Goal: Information Seeking & Learning: Learn about a topic

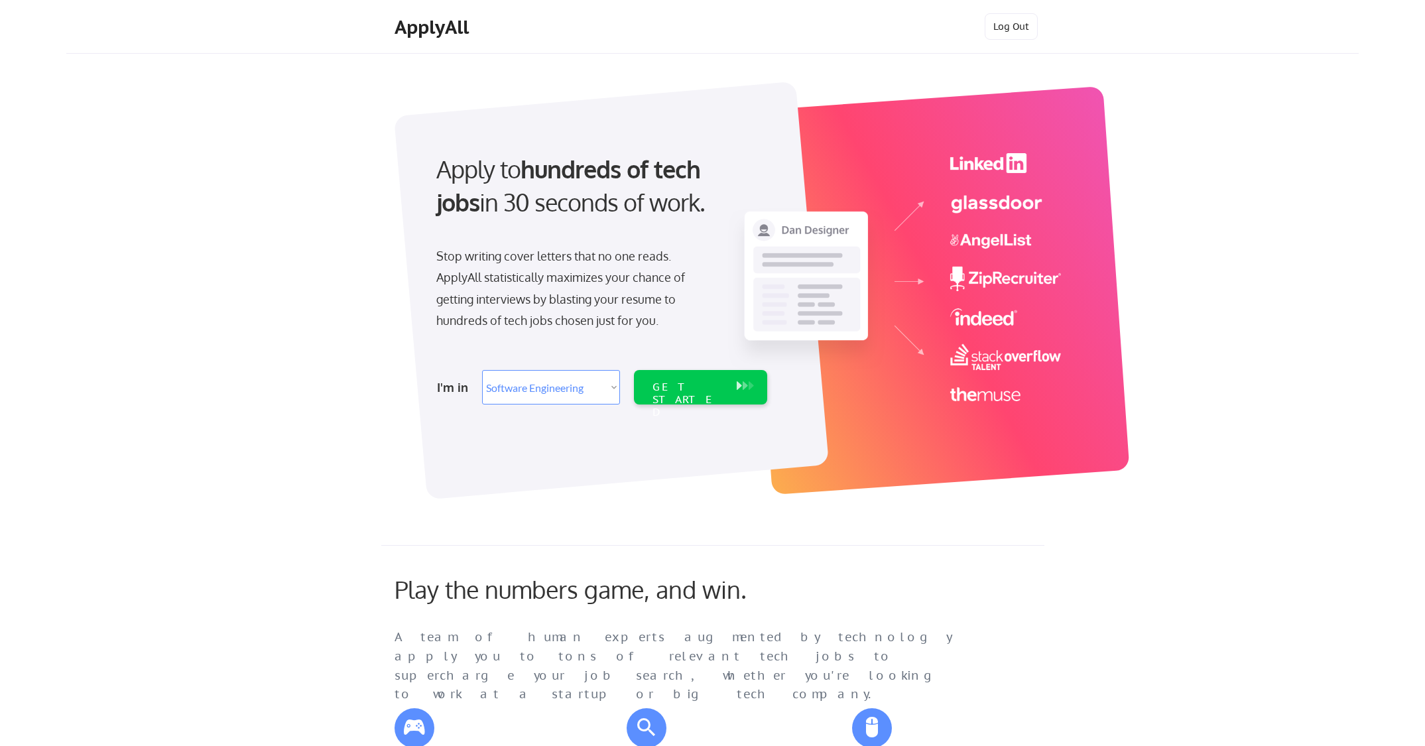
select select ""engineering""
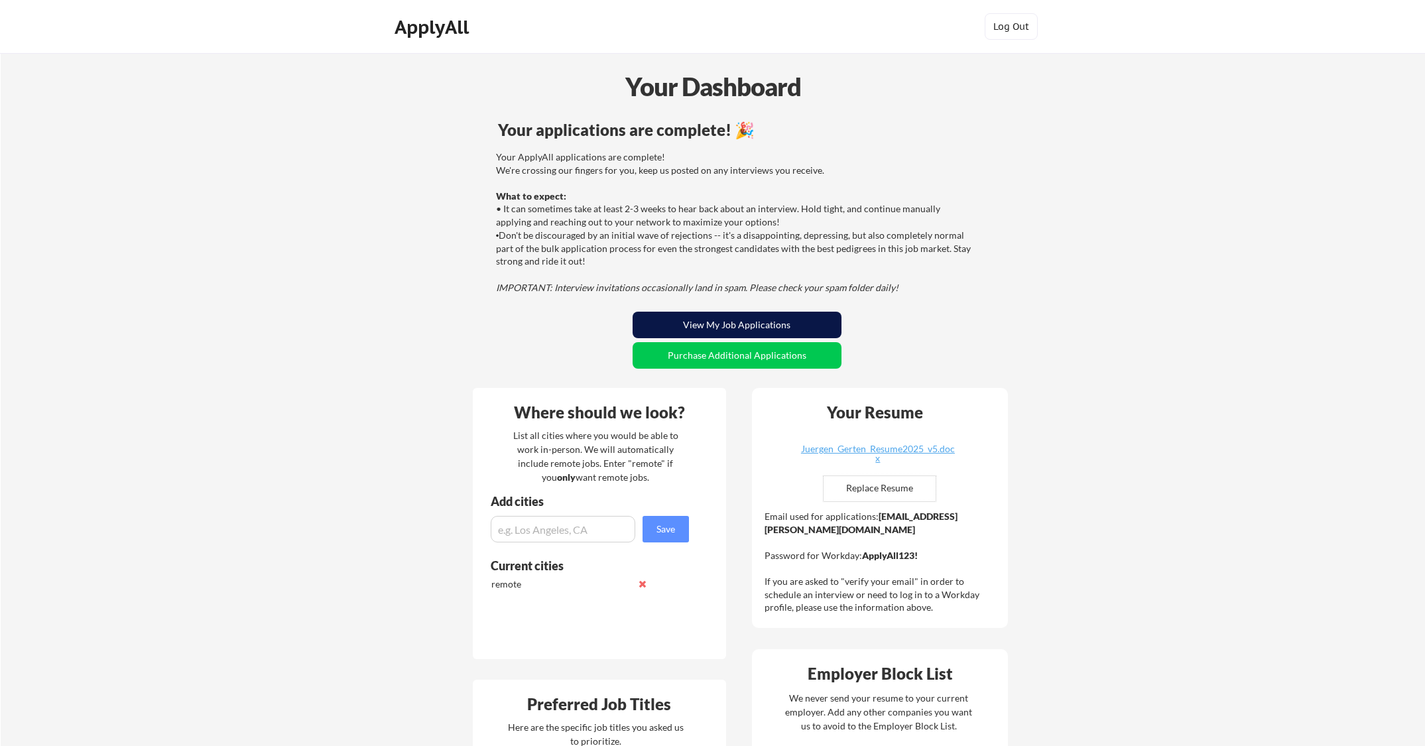
click at [732, 324] on button "View My Job Applications" at bounding box center [737, 325] width 209 height 27
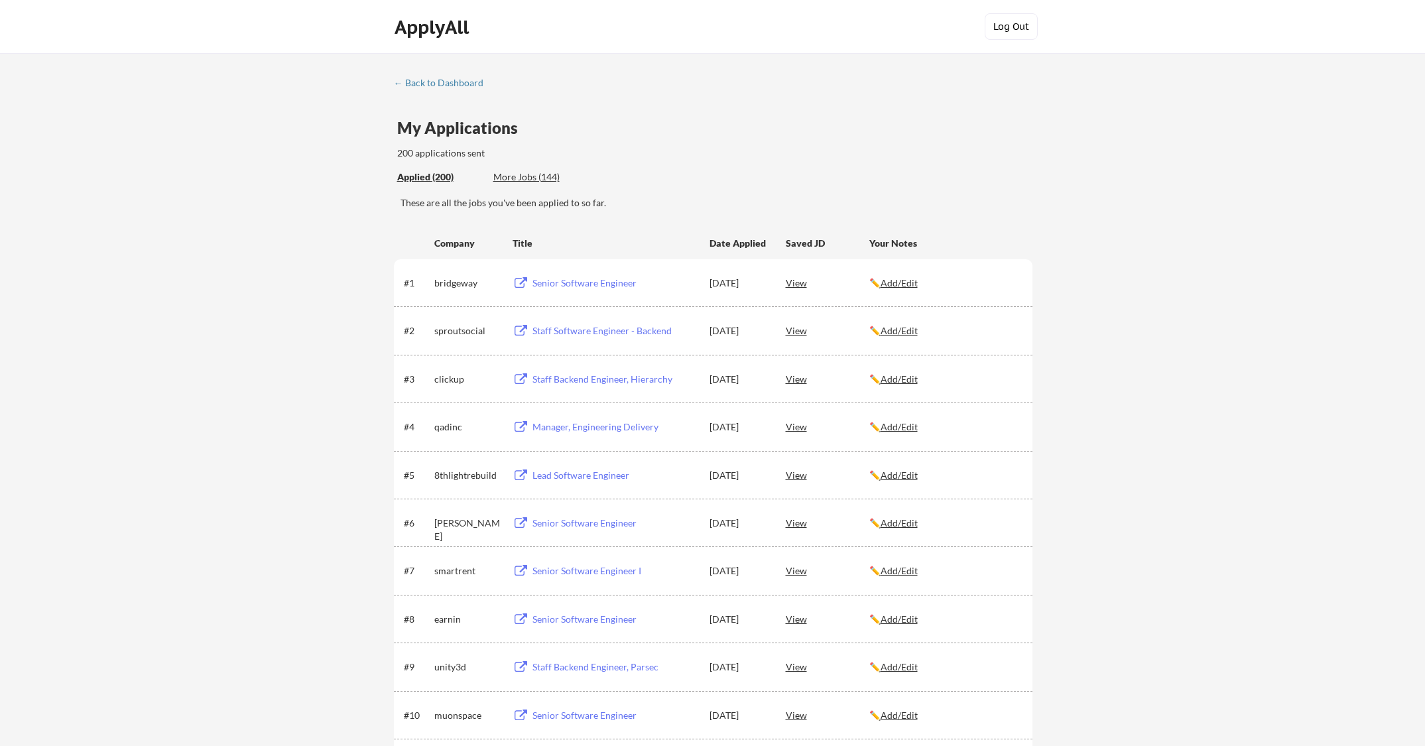
click at [1023, 19] on button "Log Out" at bounding box center [1011, 26] width 53 height 27
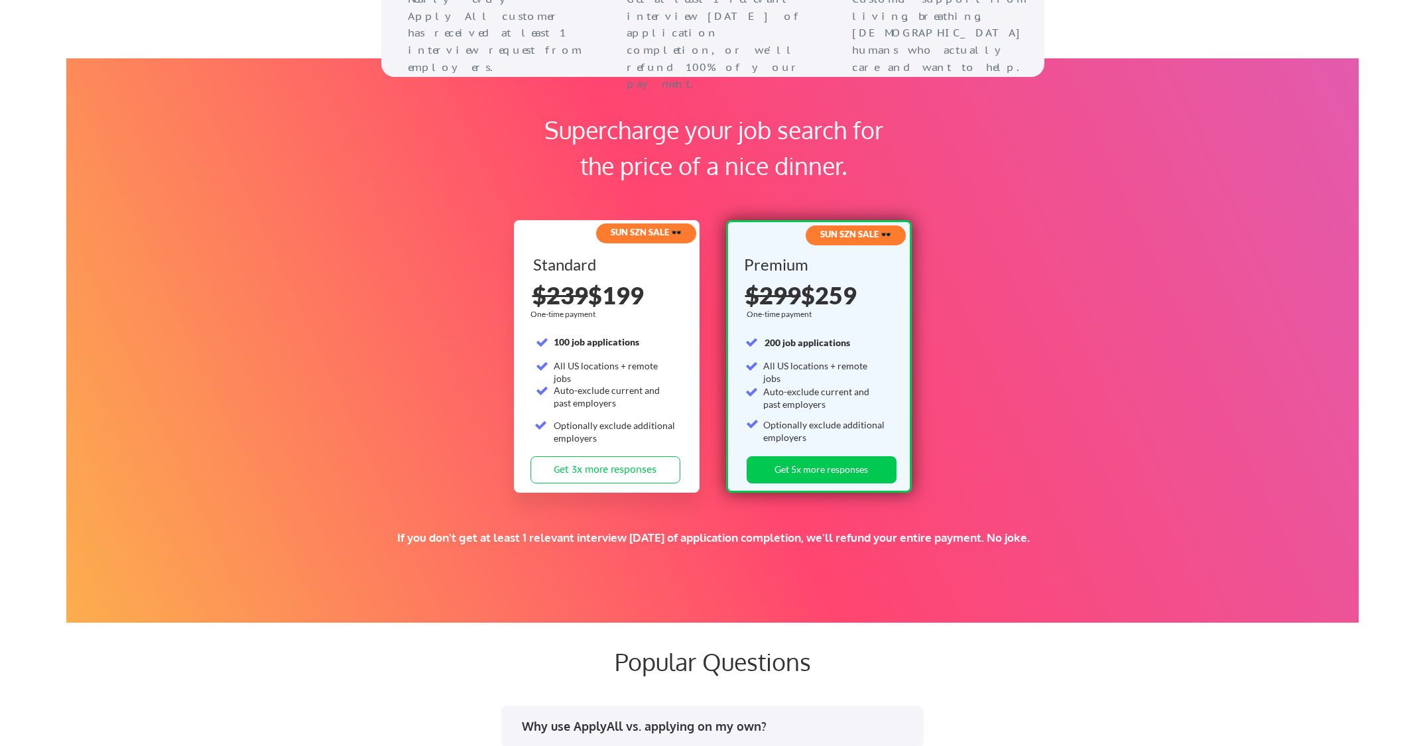
scroll to position [1923, 0]
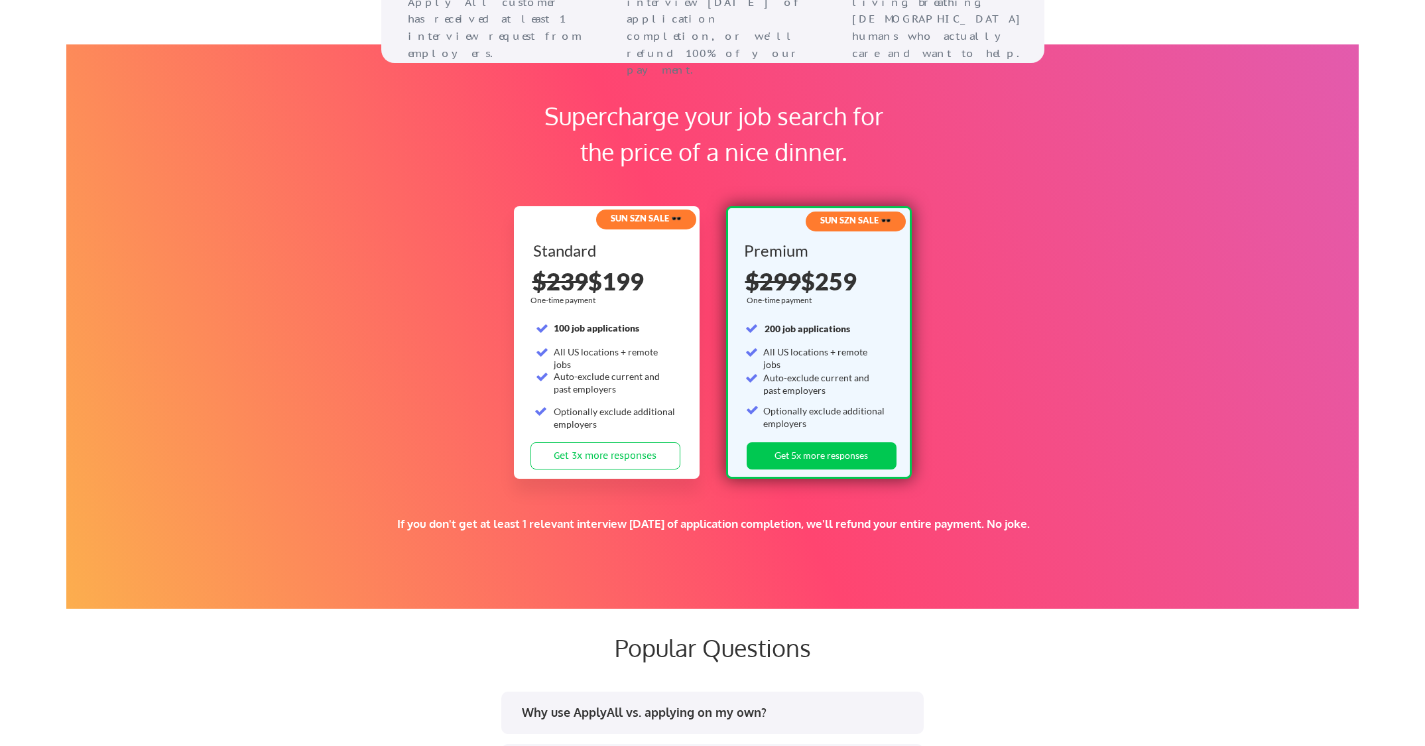
drag, startPoint x: 660, startPoint y: 525, endPoint x: 1050, endPoint y: 528, distance: 389.3
click at [1049, 528] on div "If you don't get at least 1 relevant interview [DATE] of application completion…" at bounding box center [713, 524] width 832 height 15
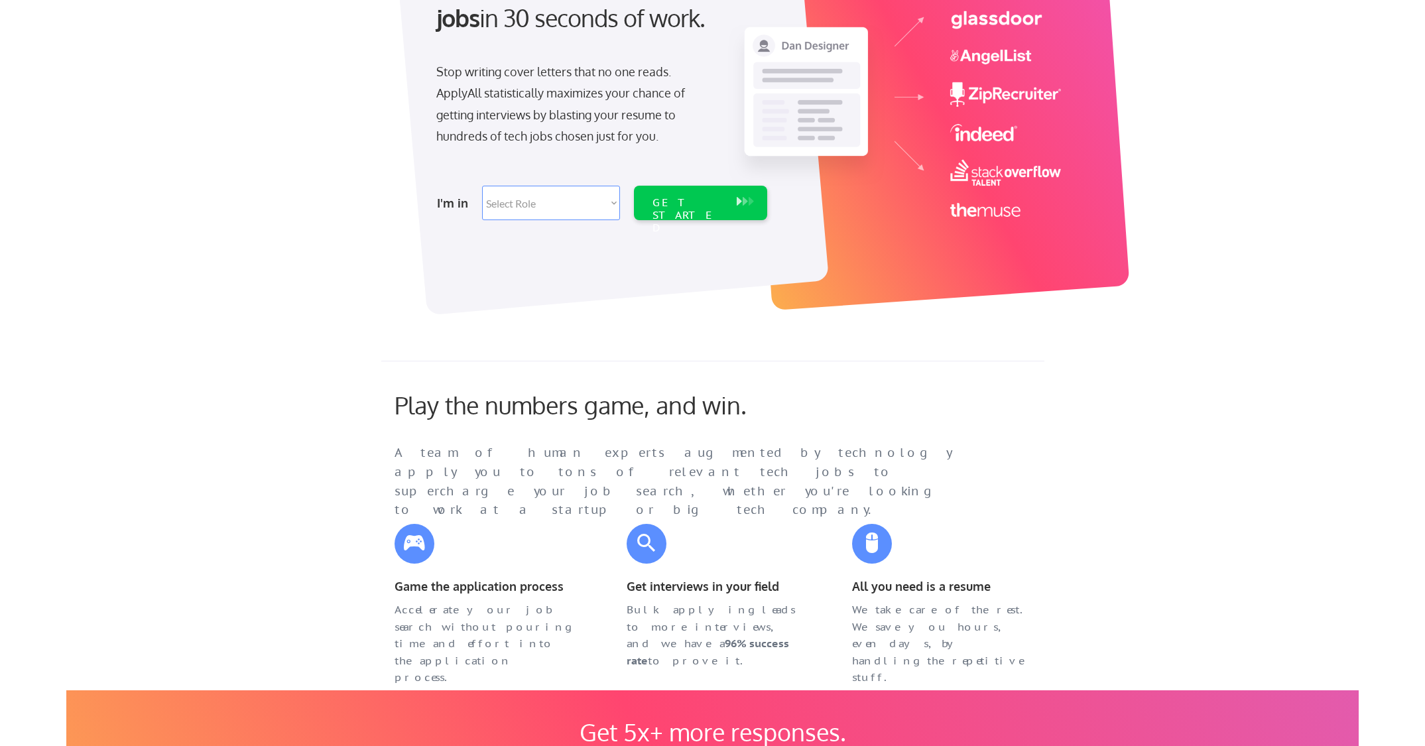
scroll to position [0, 0]
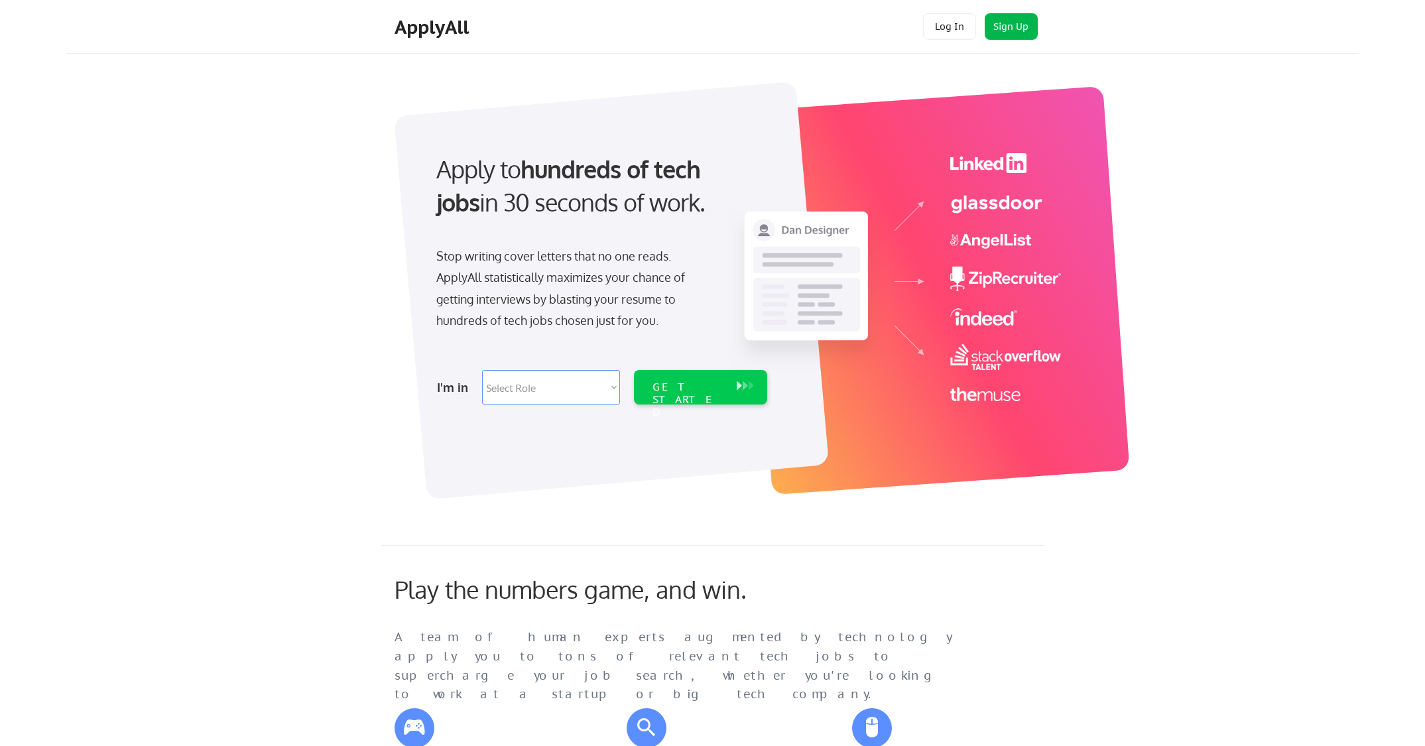
click at [953, 26] on button "Log In" at bounding box center [949, 26] width 53 height 27
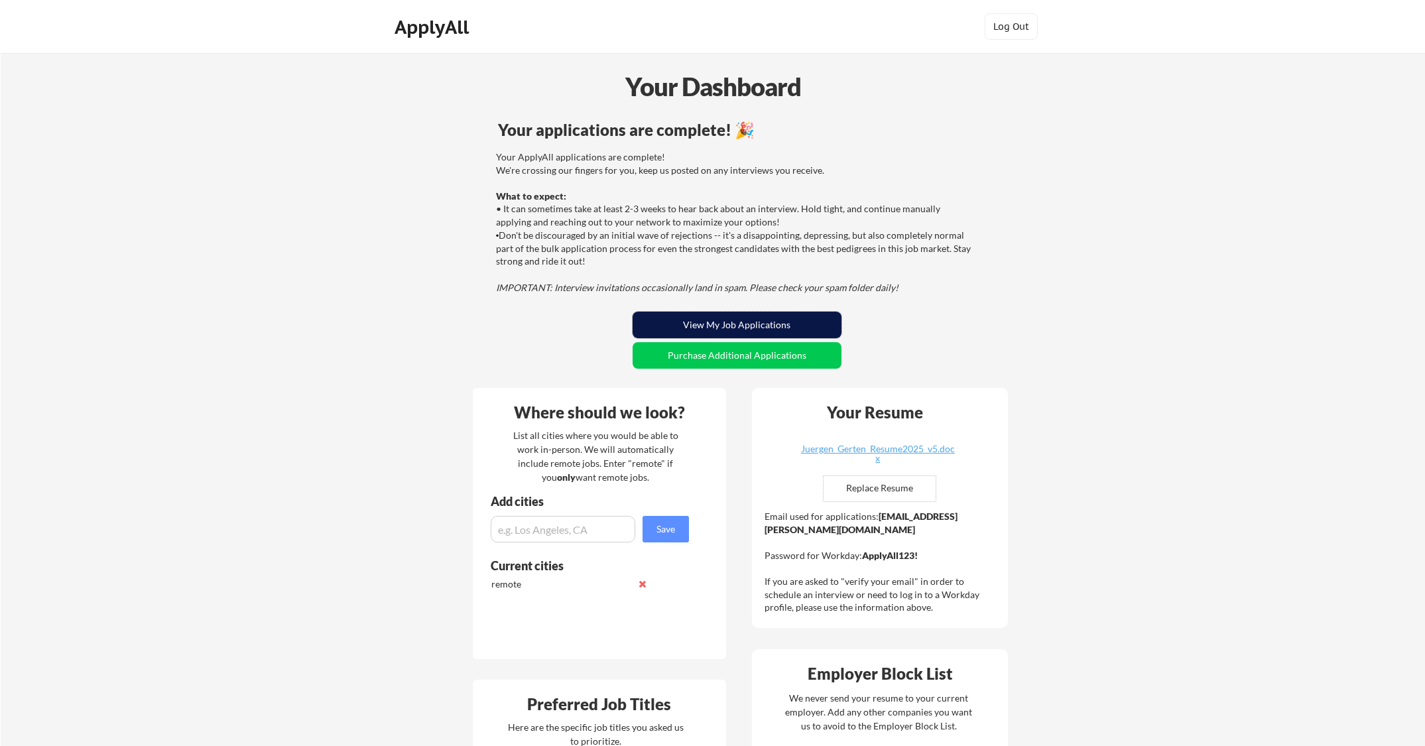
click at [732, 322] on button "View My Job Applications" at bounding box center [737, 325] width 209 height 27
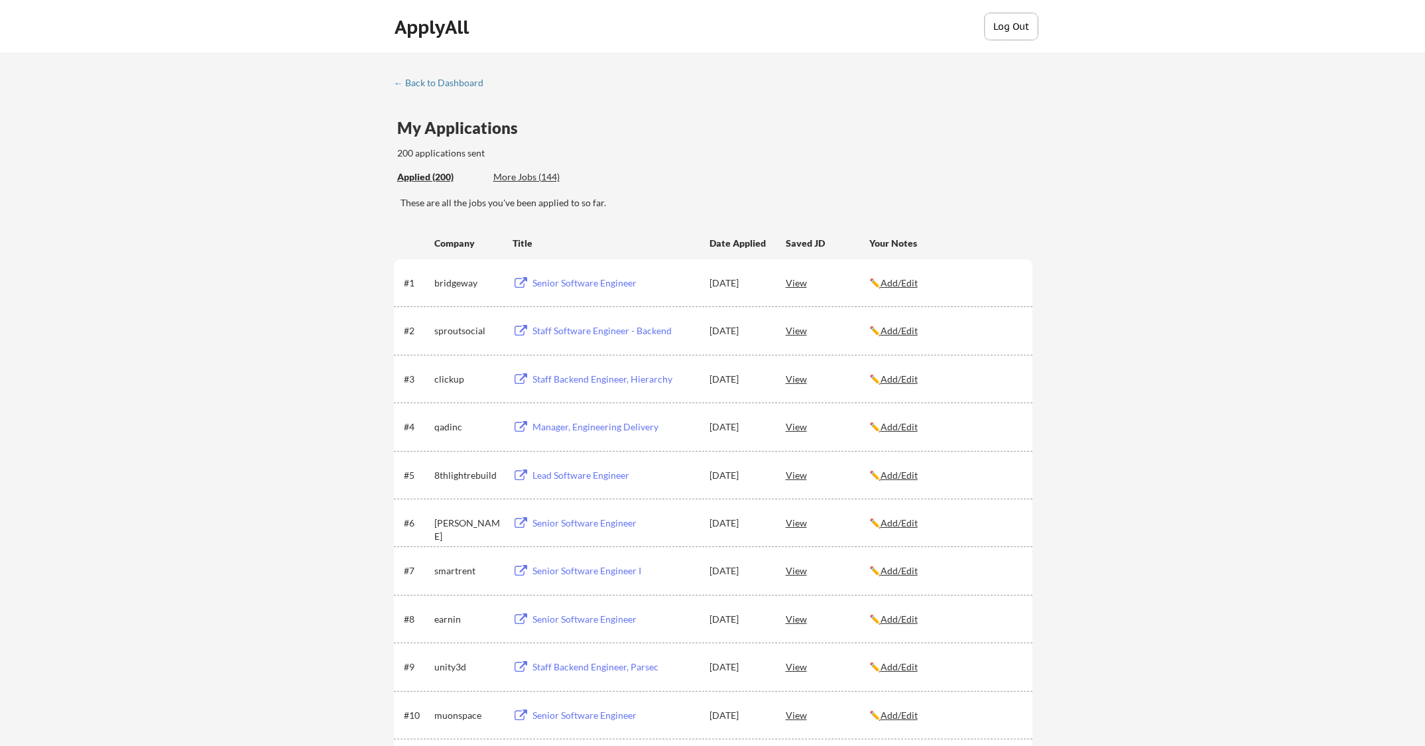
click at [1011, 21] on button "Log Out" at bounding box center [1011, 26] width 53 height 27
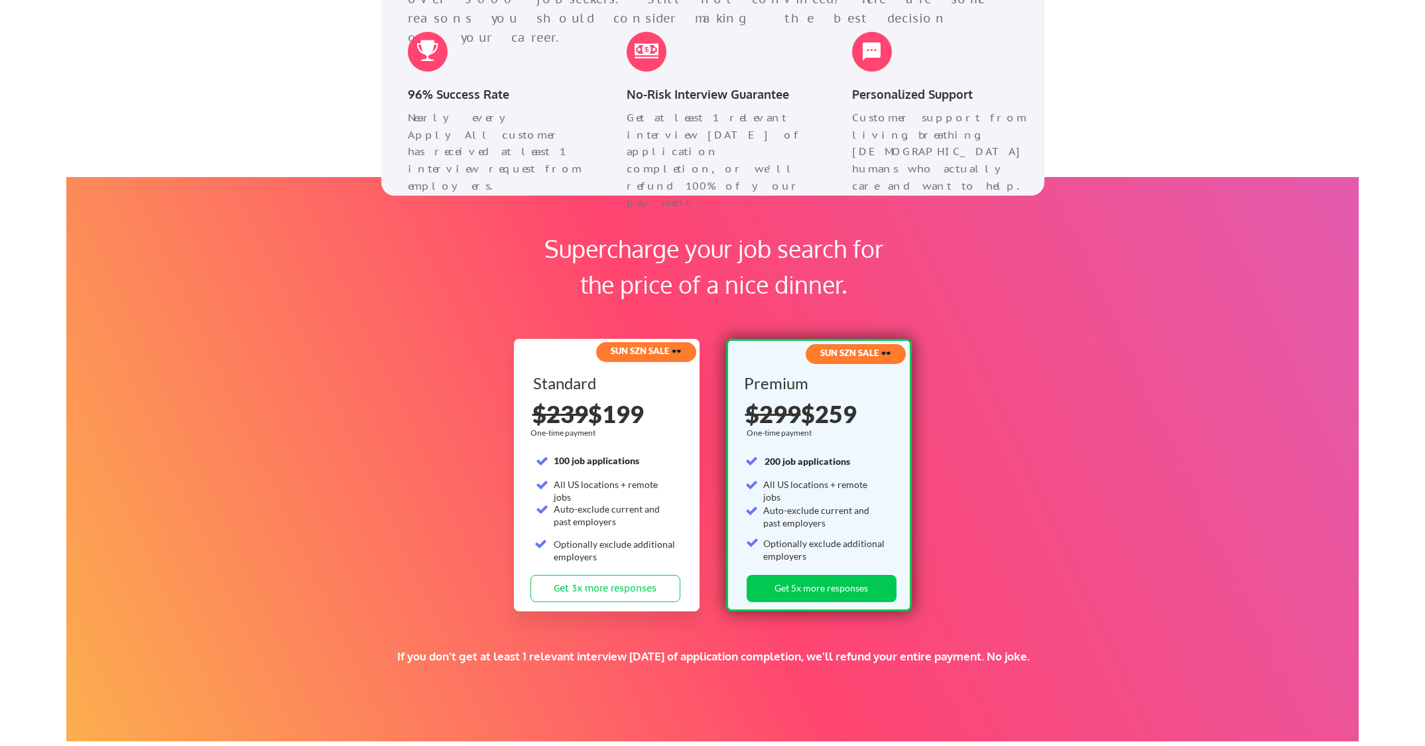
scroll to position [2188, 0]
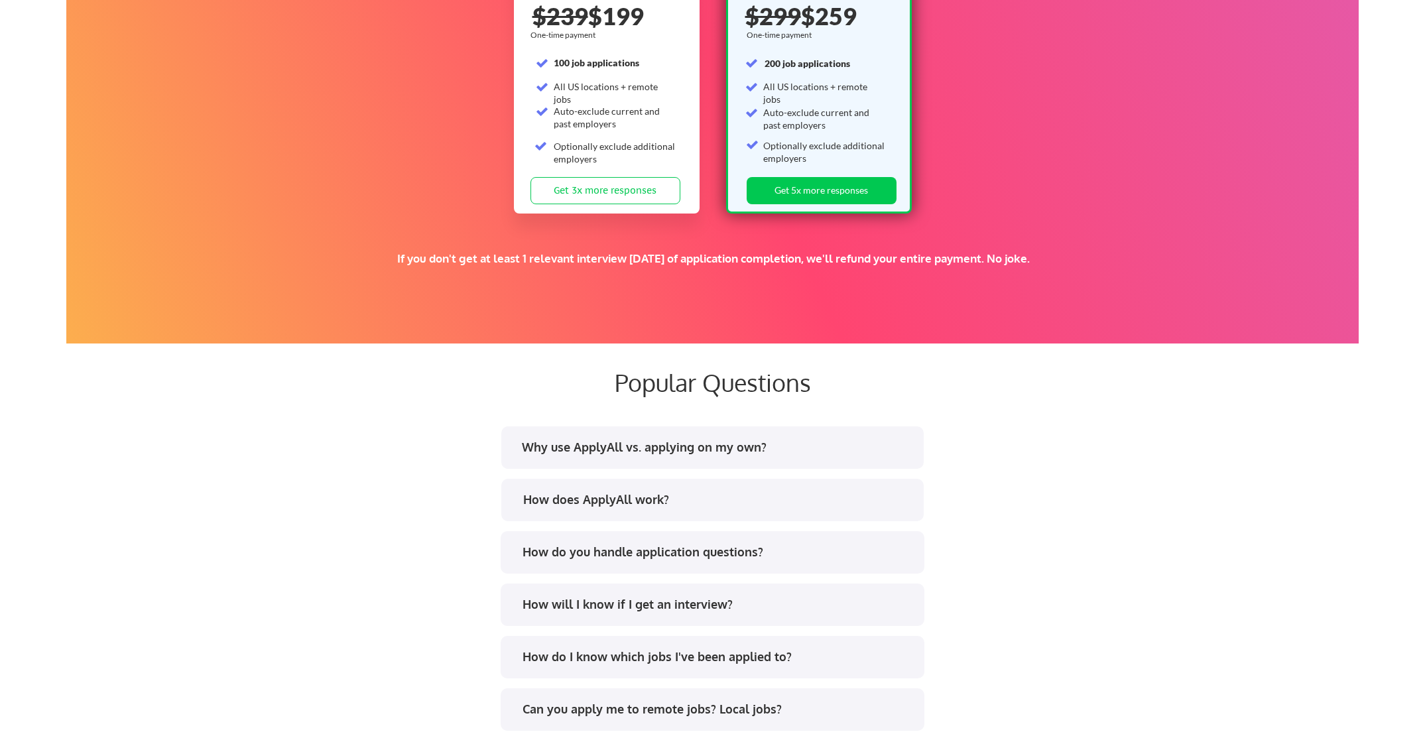
drag, startPoint x: 1070, startPoint y: 259, endPoint x: 658, endPoint y: 265, distance: 411.2
click at [658, 265] on div "If you don't get at least 1 relevant interview [DATE] of application completion…" at bounding box center [713, 258] width 832 height 15
click at [1033, 313] on div "Supercharge your job search for the price of a nice dinner. SUN SZN SALE 🕶️ Sta…" at bounding box center [712, 61] width 1292 height 564
drag, startPoint x: 1090, startPoint y: 265, endPoint x: 733, endPoint y: 265, distance: 356.8
click at [733, 265] on div "If you don't get at least 1 relevant interview [DATE] of application completion…" at bounding box center [713, 258] width 832 height 15
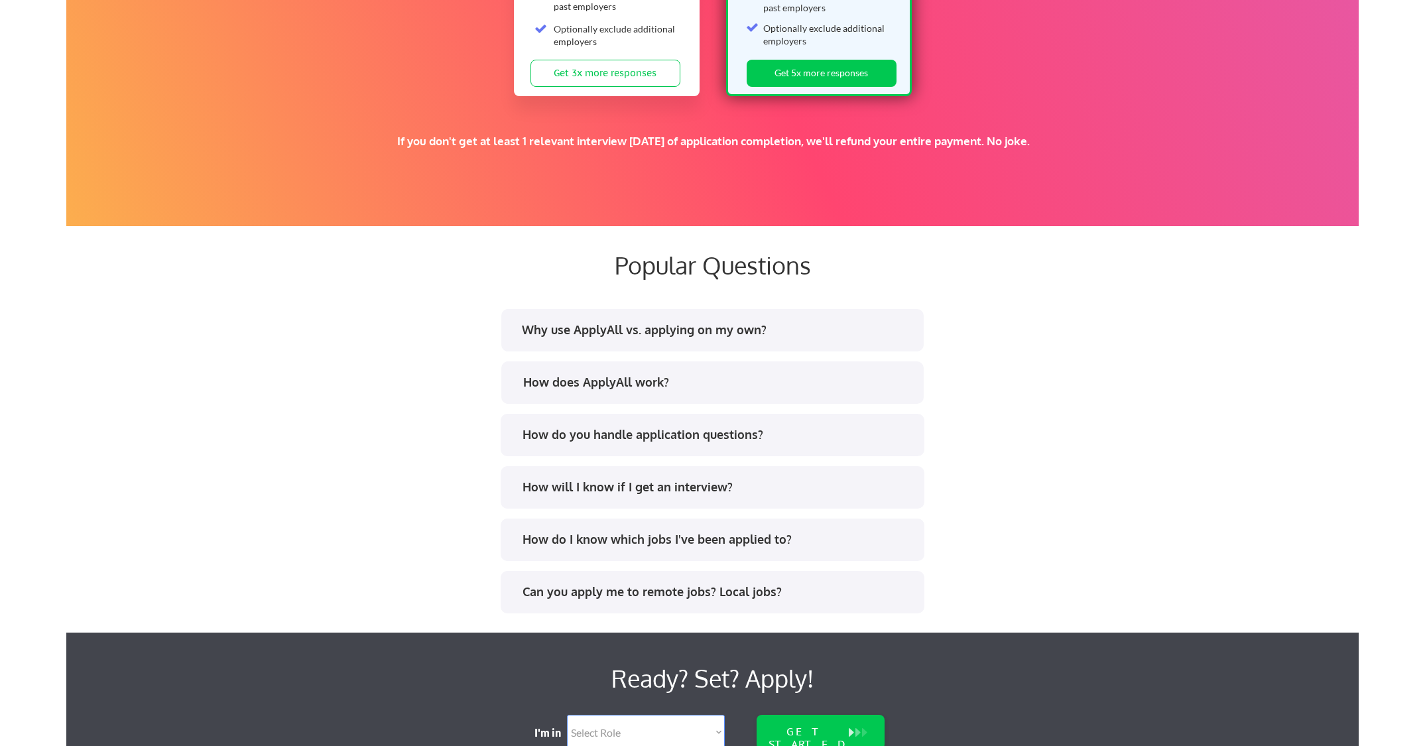
scroll to position [2304, 0]
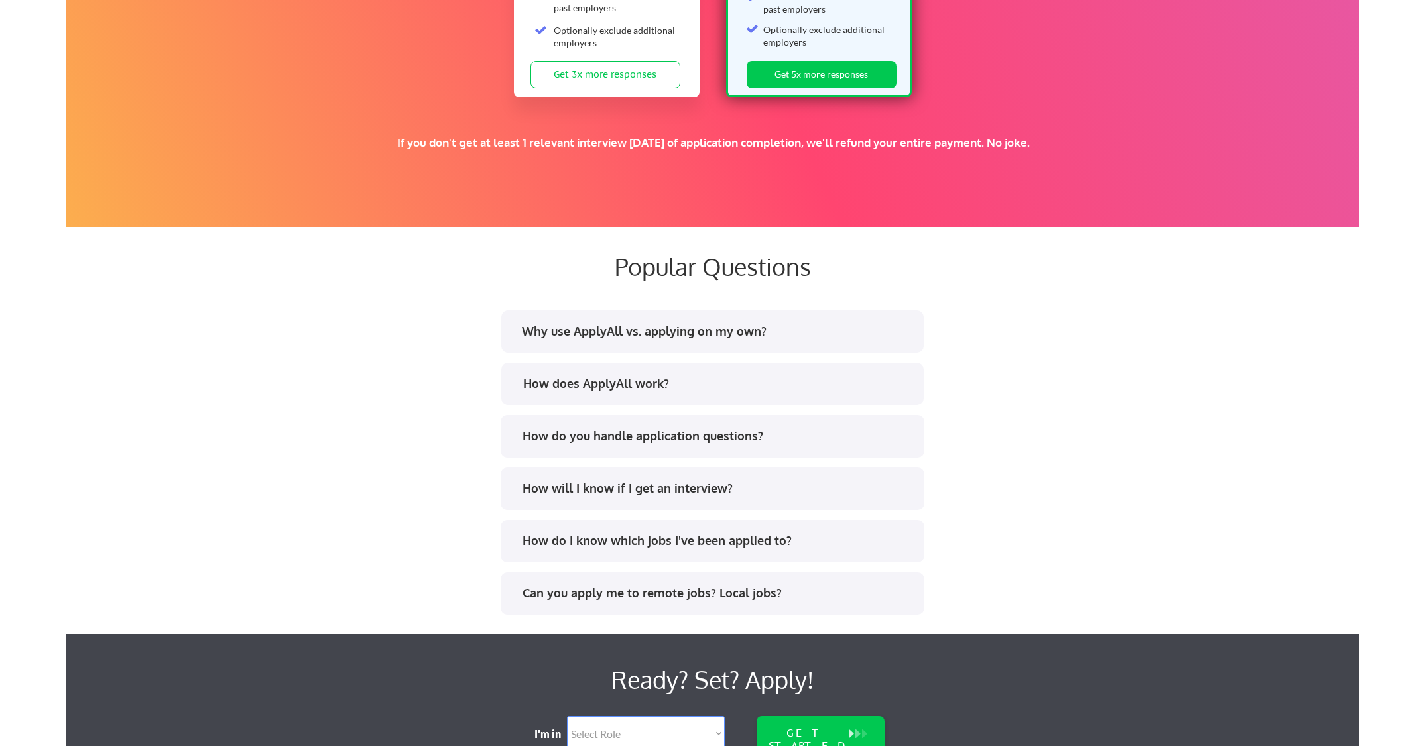
click at [634, 490] on div "How will I know if I get an interview?" at bounding box center [717, 488] width 389 height 17
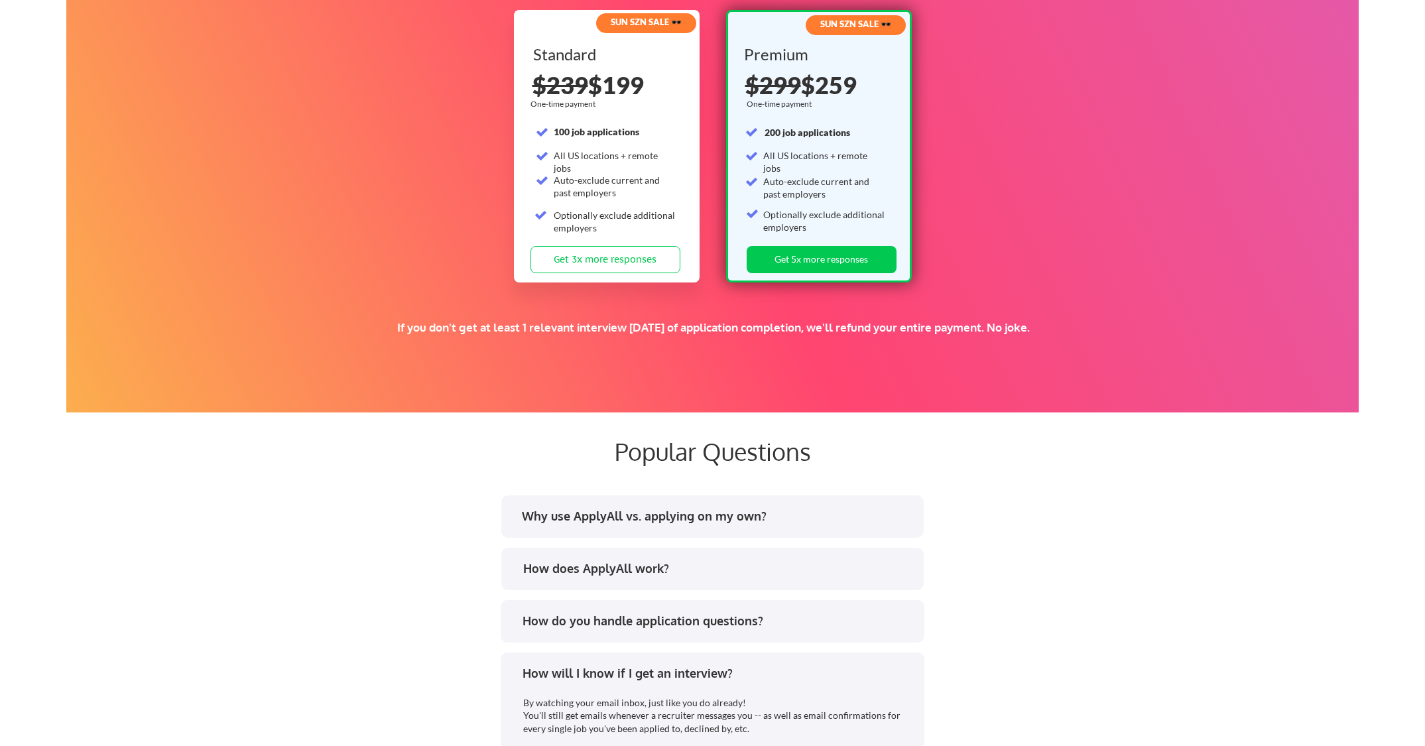
scroll to position [2105, 0]
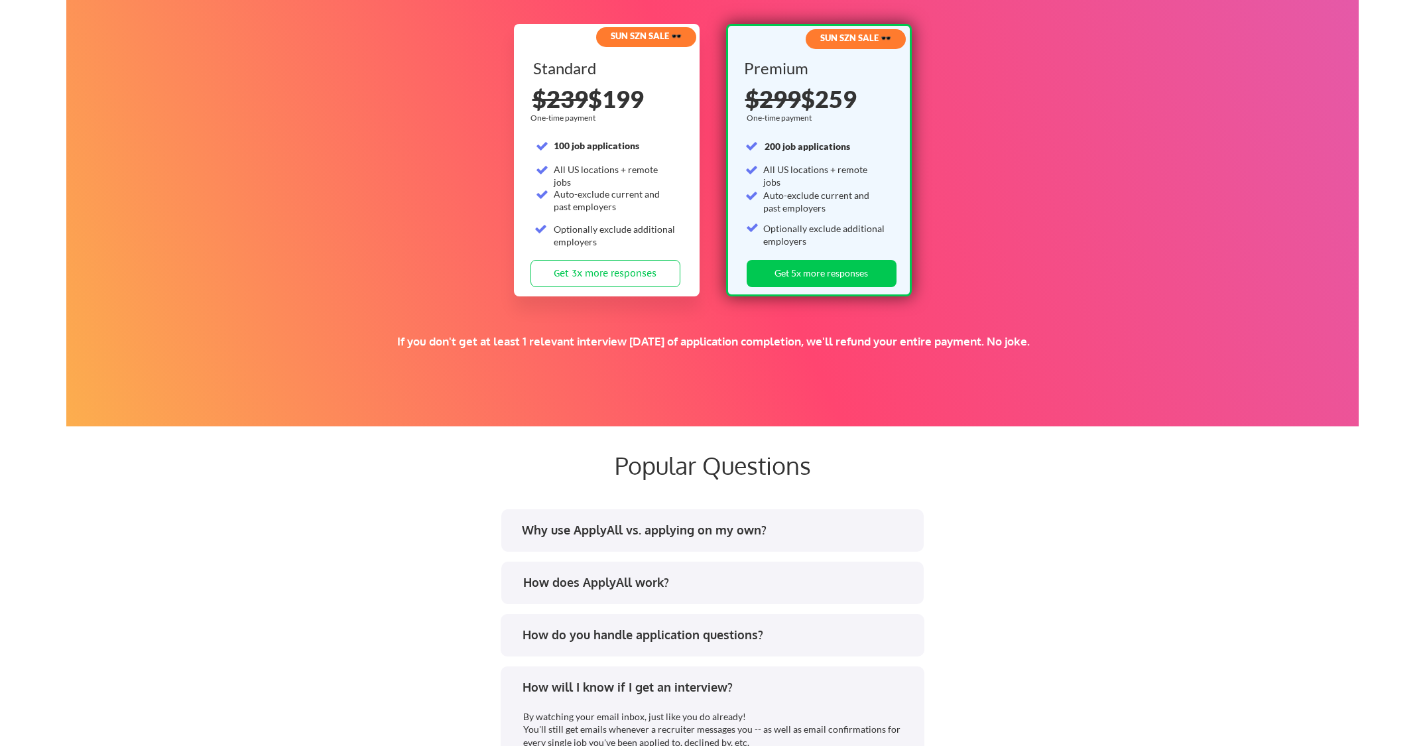
click at [619, 519] on div "Why use ApplyAll vs. applying on my own?" at bounding box center [712, 530] width 422 height 42
click at [665, 520] on div "Why use ApplyAll vs. applying on my own?" at bounding box center [712, 530] width 422 height 42
click at [709, 535] on div "Why use ApplyAll vs. applying on my own?" at bounding box center [716, 530] width 389 height 17
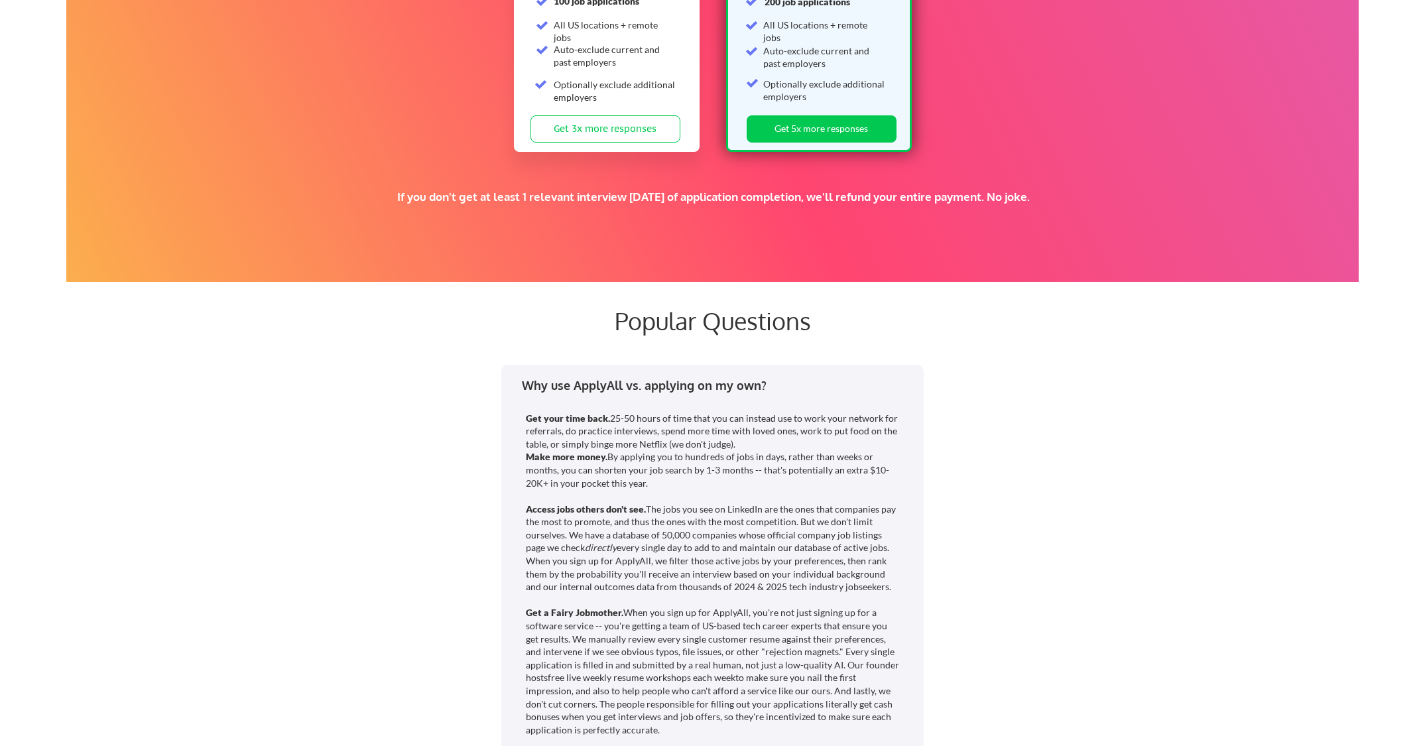
scroll to position [2437, 0]
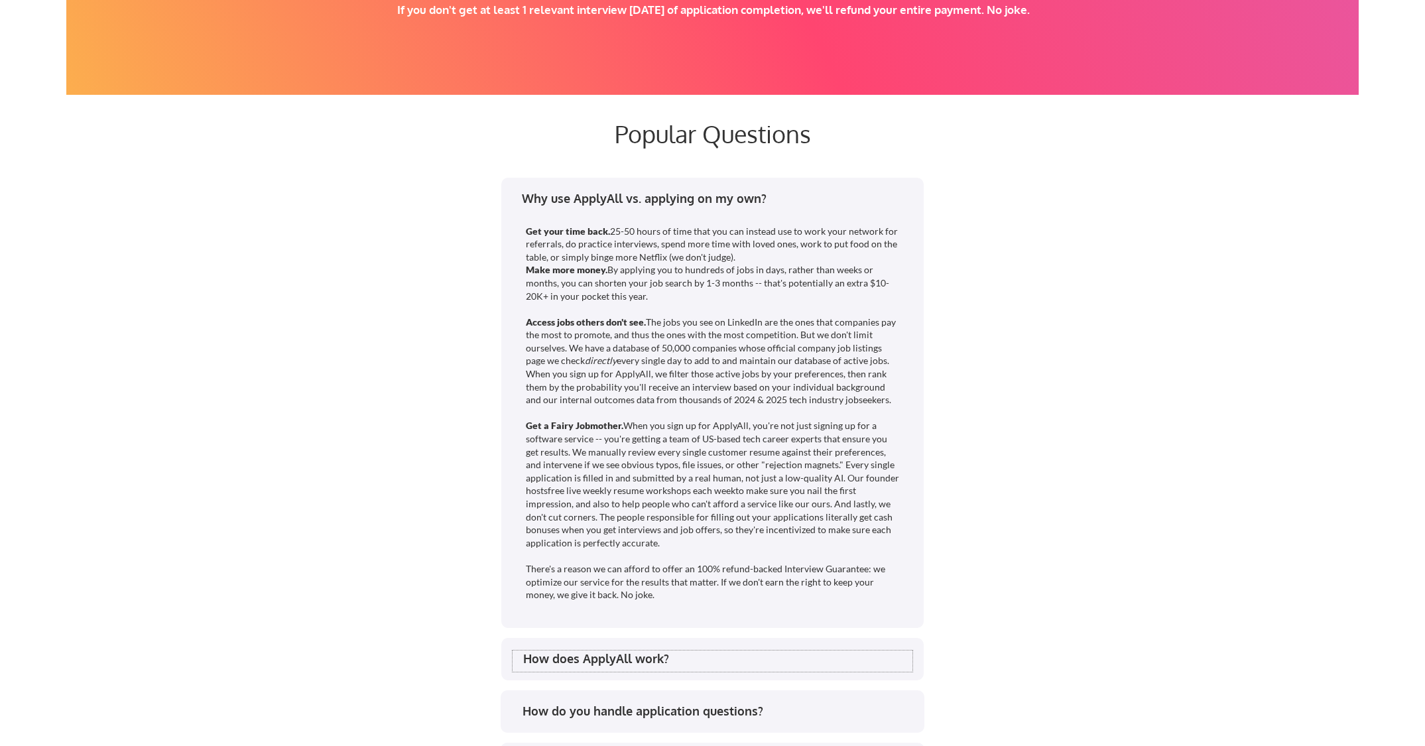
click at [655, 659] on div "How does ApplyAll work?" at bounding box center [717, 659] width 389 height 17
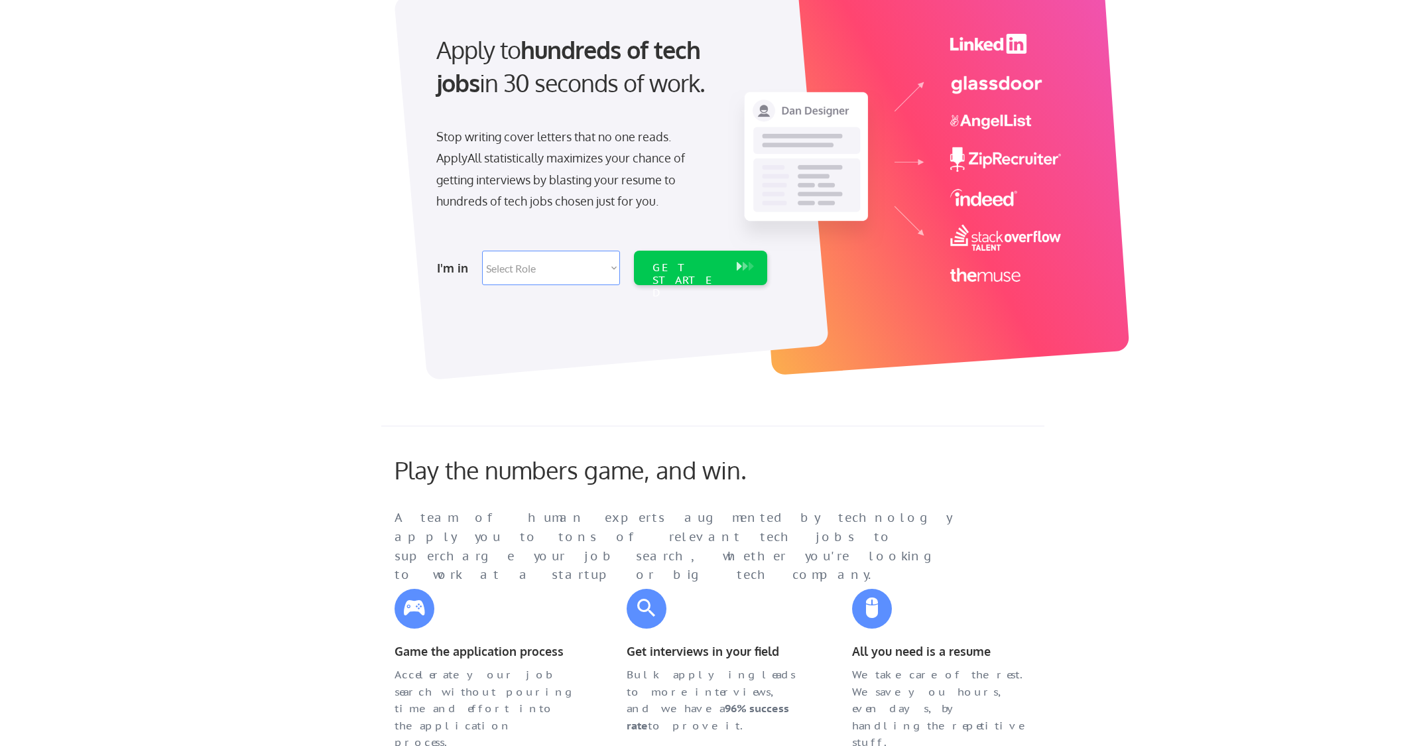
scroll to position [0, 0]
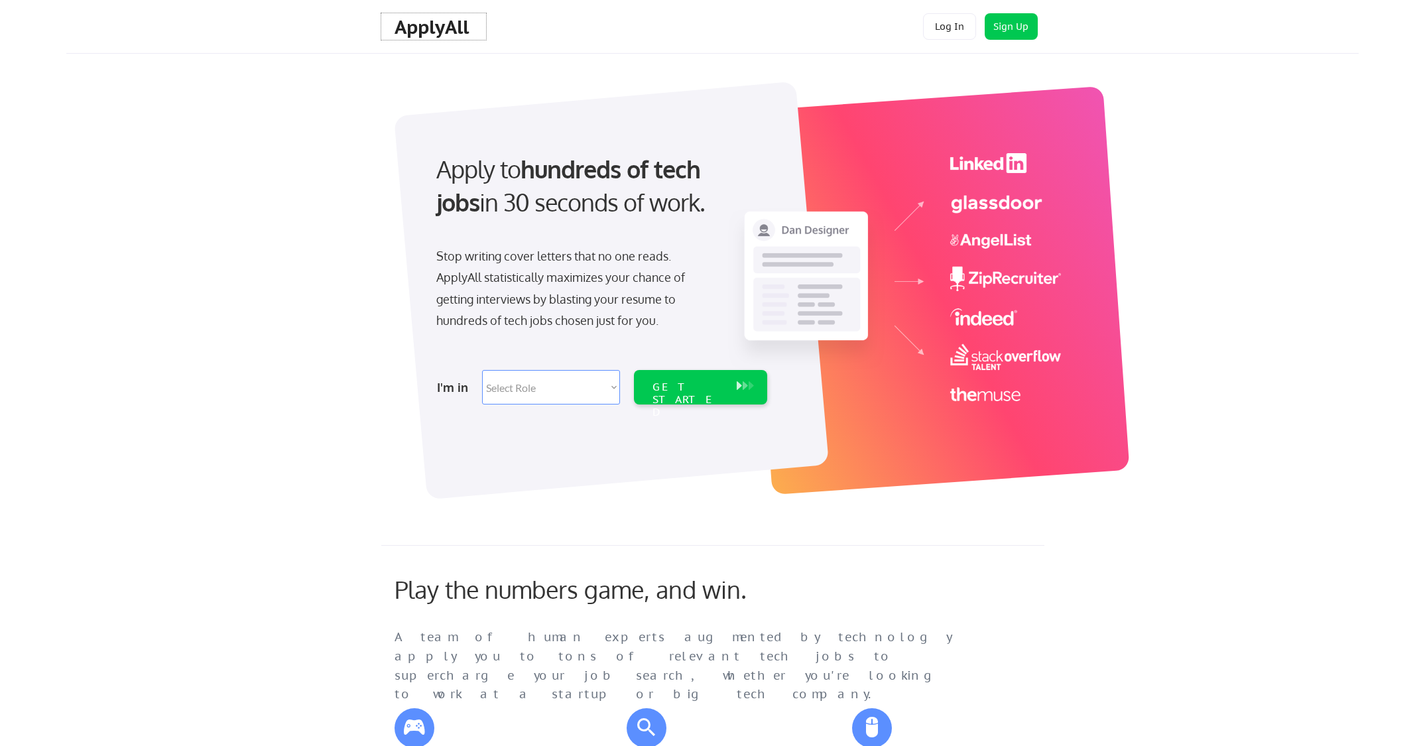
click at [413, 23] on div "ApplyAll" at bounding box center [434, 27] width 78 height 23
click at [953, 31] on button "Log In" at bounding box center [949, 26] width 53 height 27
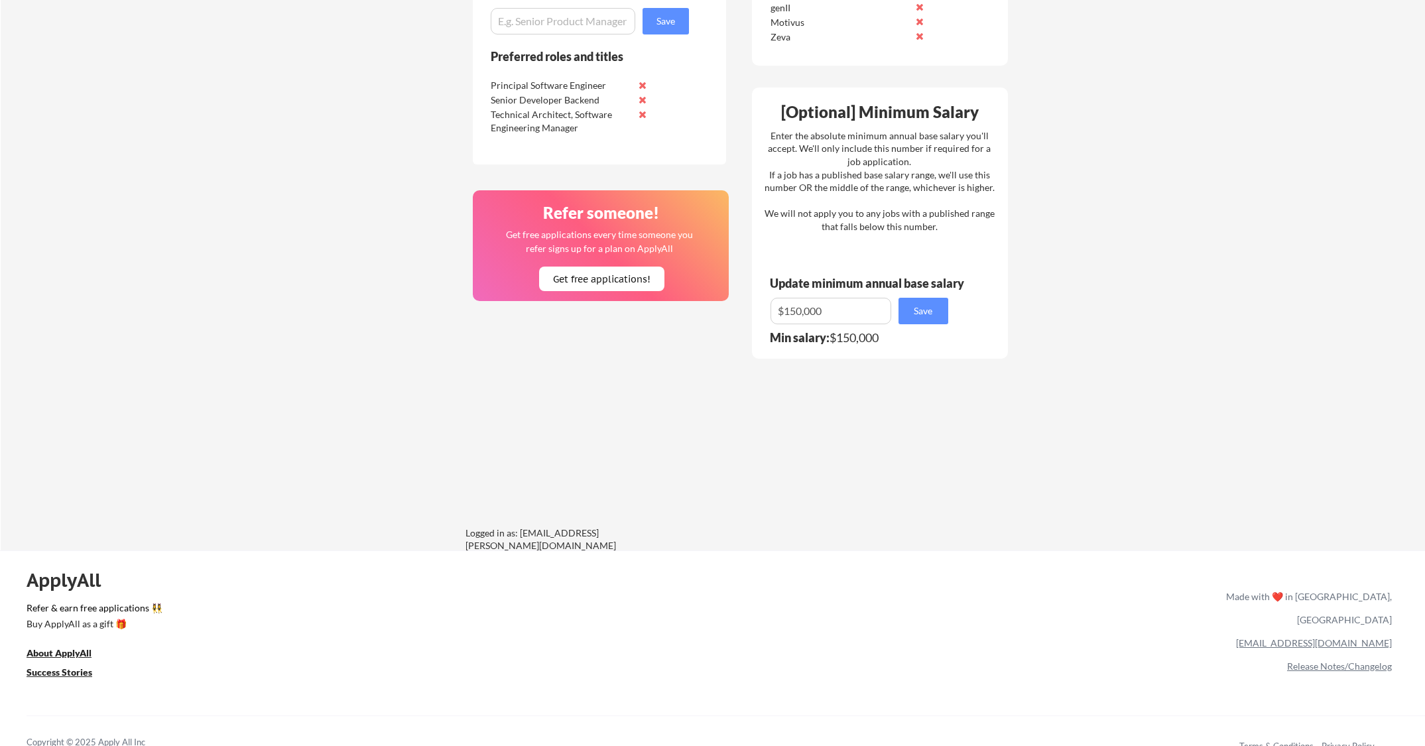
scroll to position [857, 0]
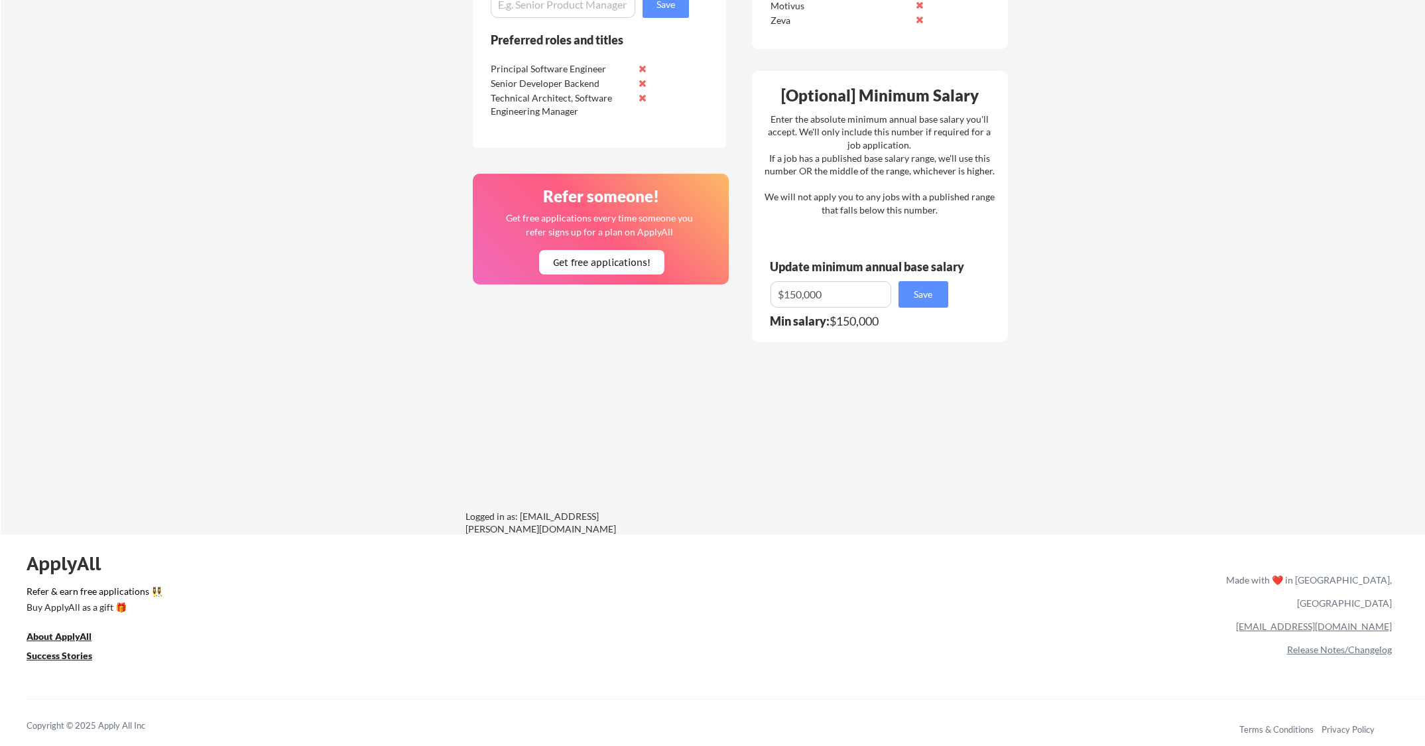
click at [1347, 621] on link "[EMAIL_ADDRESS][DOMAIN_NAME]" at bounding box center [1314, 626] width 156 height 11
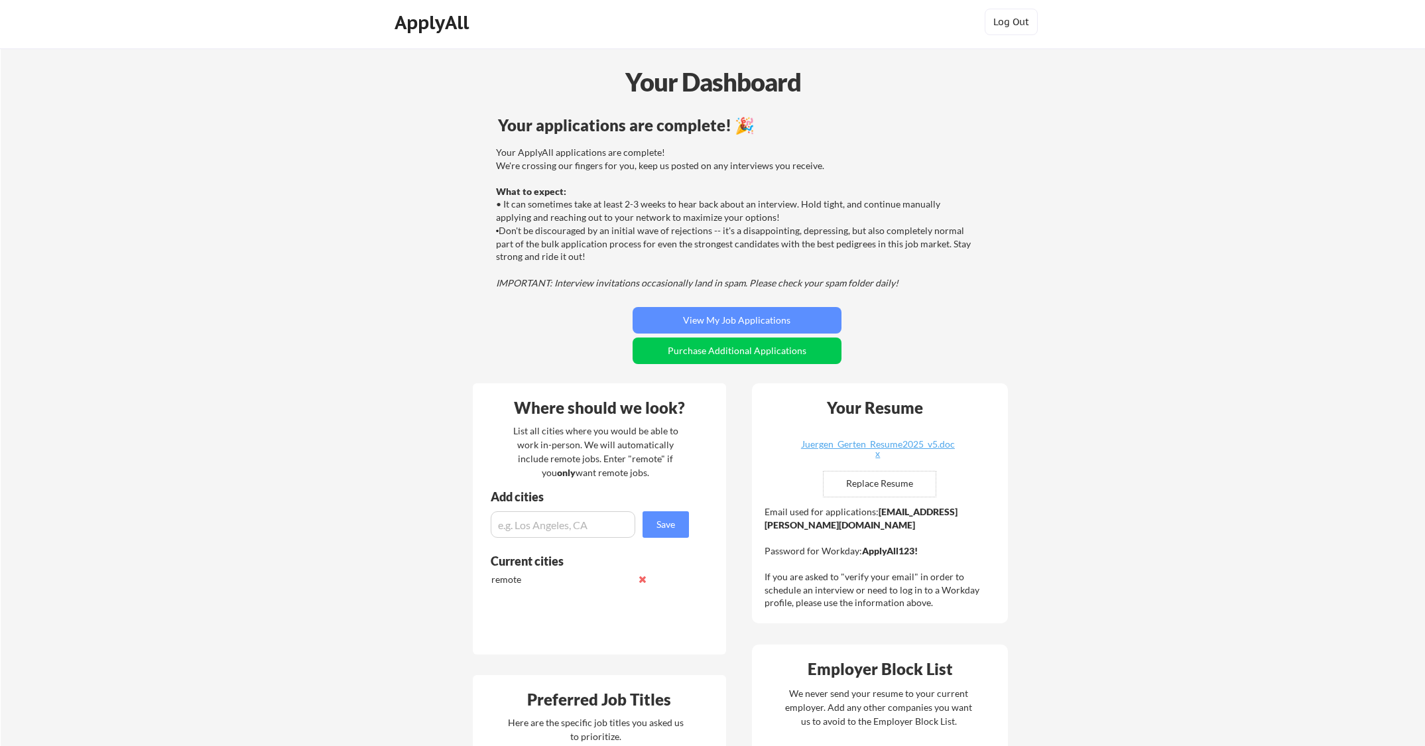
scroll to position [0, 0]
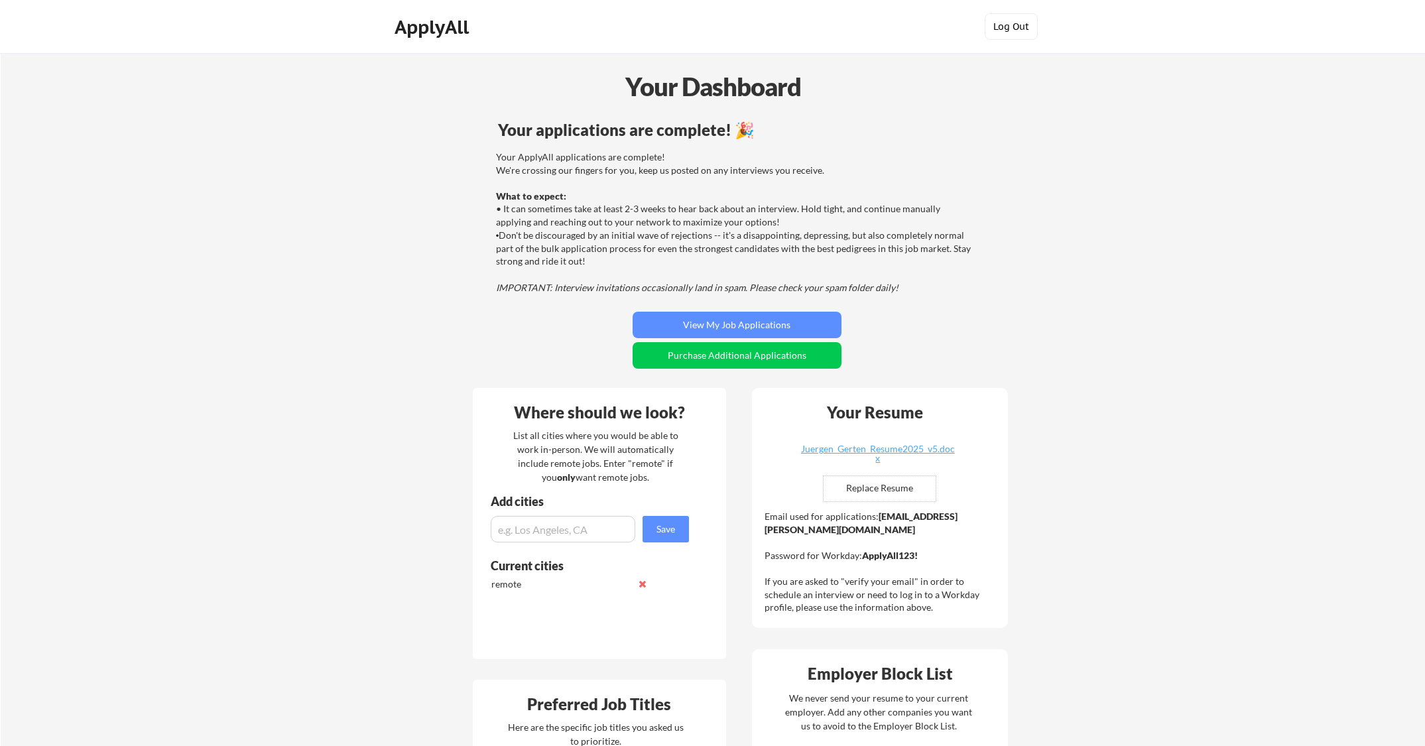
click at [1002, 33] on button "Log Out" at bounding box center [1011, 26] width 53 height 27
